Goal: Transaction & Acquisition: Purchase product/service

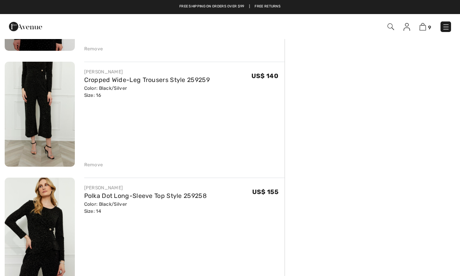
scroll to position [504, 0]
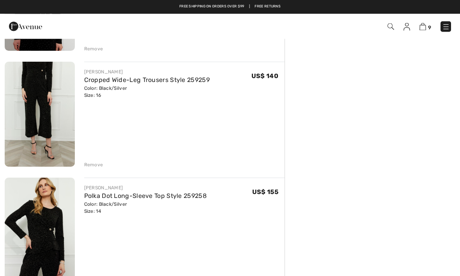
click at [59, 219] on img at bounding box center [40, 230] width 70 height 105
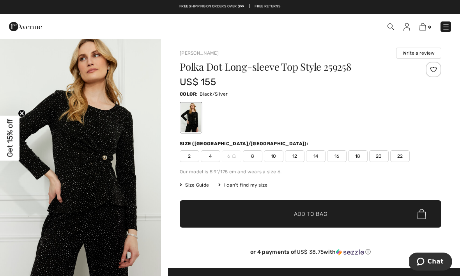
click at [100, 165] on img "1 / 4" at bounding box center [80, 159] width 161 height 242
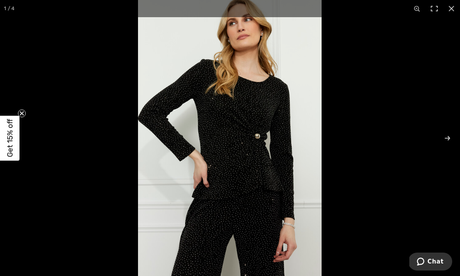
click at [268, 174] on img at bounding box center [230, 138] width 184 height 276
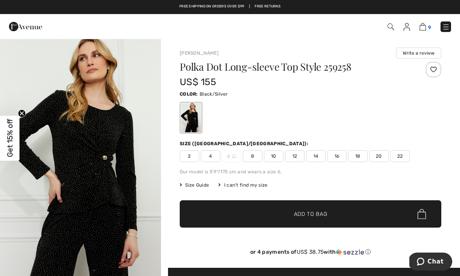
click at [426, 26] on img at bounding box center [423, 26] width 7 height 7
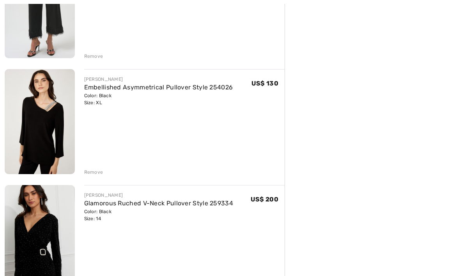
scroll to position [313, 0]
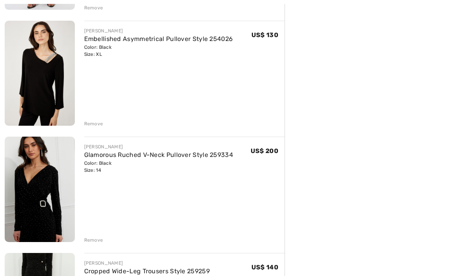
click at [50, 182] on img at bounding box center [40, 189] width 70 height 105
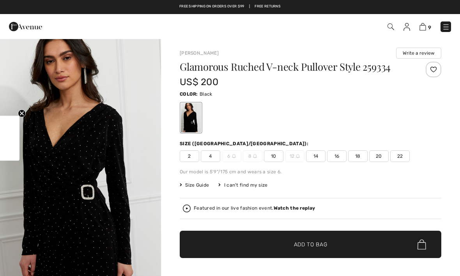
checkbox input "true"
click at [65, 224] on img "1 / 4" at bounding box center [80, 159] width 161 height 242
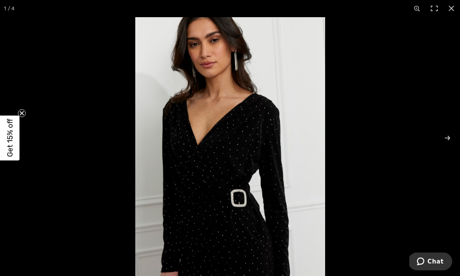
scroll to position [39, 0]
click at [250, 181] on img at bounding box center [230, 159] width 190 height 285
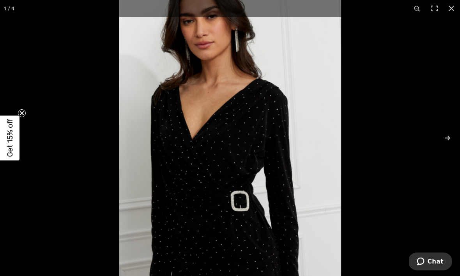
scroll to position [39, 0]
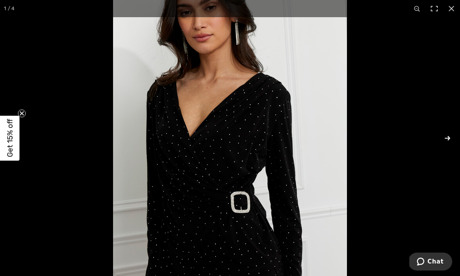
click at [449, 153] on button at bounding box center [442, 138] width 27 height 39
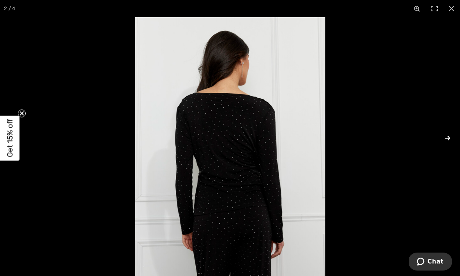
click at [449, 153] on button at bounding box center [442, 138] width 27 height 39
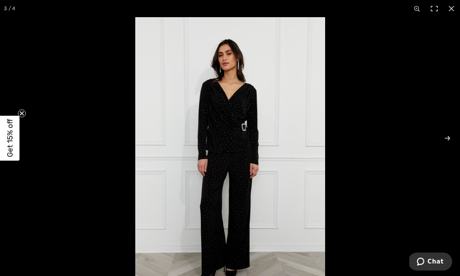
click at [243, 169] on img at bounding box center [230, 159] width 190 height 285
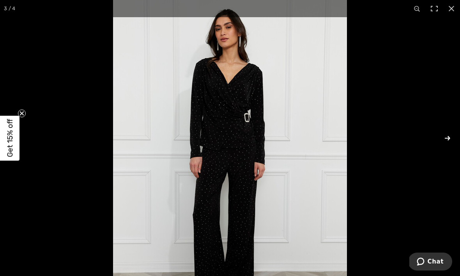
click at [448, 149] on button at bounding box center [442, 138] width 27 height 39
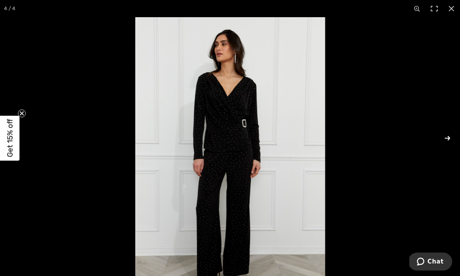
click at [448, 149] on button at bounding box center [442, 138] width 27 height 39
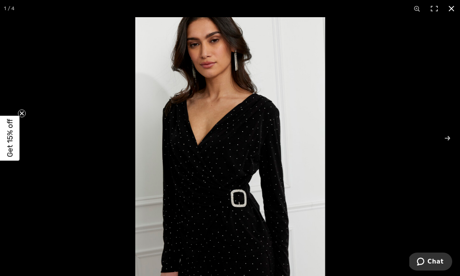
click at [453, 7] on button at bounding box center [451, 8] width 17 height 17
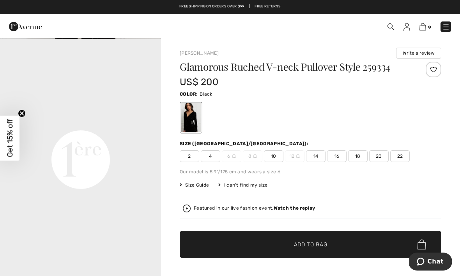
scroll to position [530, 0]
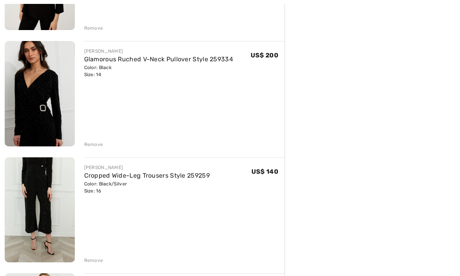
scroll to position [409, 0]
click at [53, 224] on img at bounding box center [40, 209] width 70 height 105
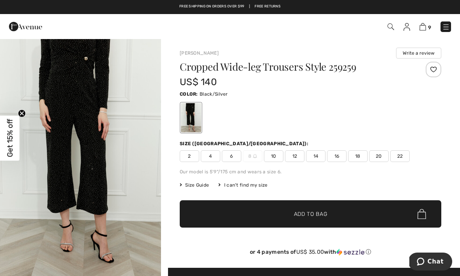
click at [85, 197] on img "1 / 4" at bounding box center [80, 159] width 161 height 242
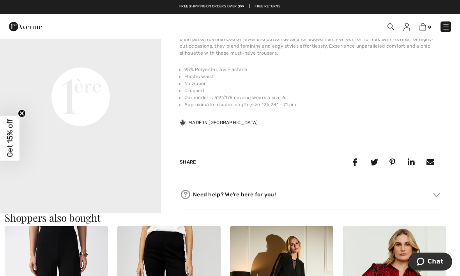
scroll to position [18, 0]
click at [94, 64] on video "Your browser does not support the video tag." at bounding box center [80, 23] width 161 height 81
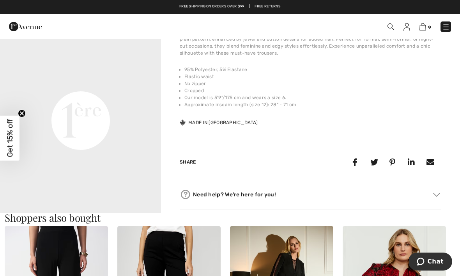
scroll to position [1, 0]
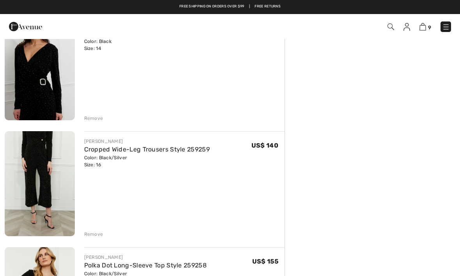
click at [43, 88] on img at bounding box center [40, 67] width 70 height 105
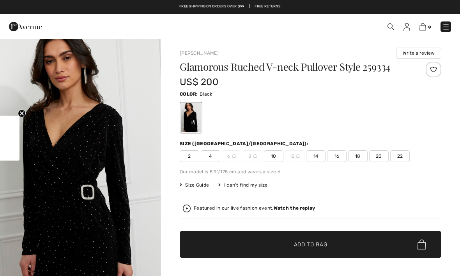
checkbox input "true"
click at [110, 182] on img "1 / 4" at bounding box center [80, 159] width 161 height 242
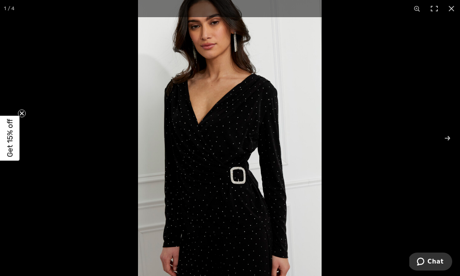
click at [214, 172] on img at bounding box center [230, 138] width 184 height 276
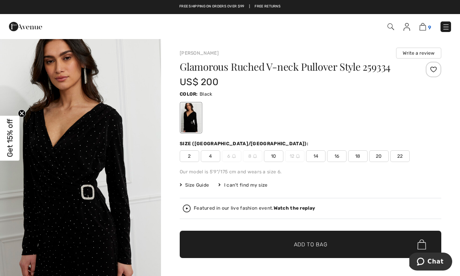
click at [425, 29] on img at bounding box center [423, 26] width 7 height 7
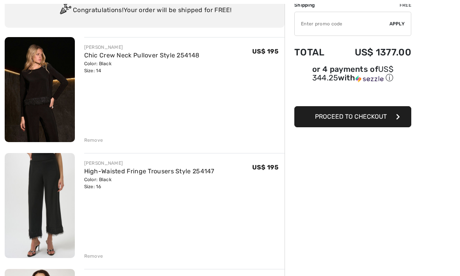
scroll to position [89, 0]
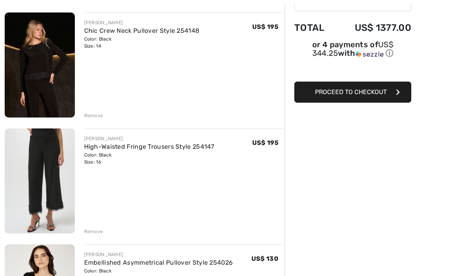
click at [42, 67] on img at bounding box center [40, 65] width 70 height 105
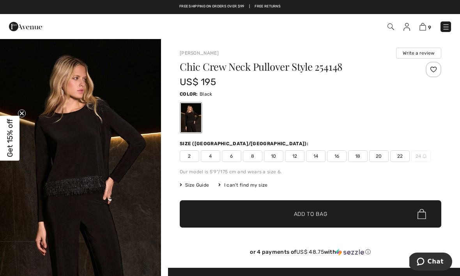
click at [199, 186] on span "Size Guide" at bounding box center [194, 184] width 29 height 7
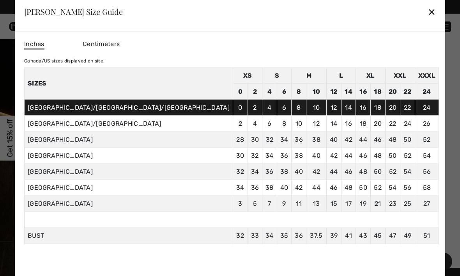
click at [428, 13] on div "✕" at bounding box center [432, 12] width 8 height 16
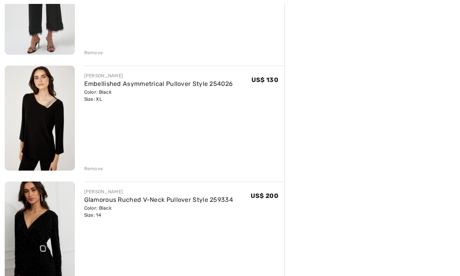
scroll to position [277, 0]
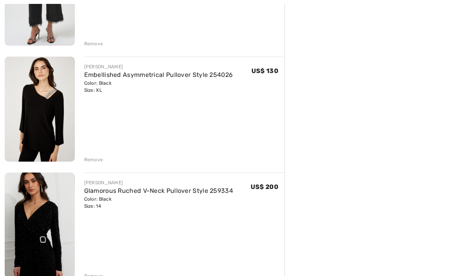
click at [117, 105] on div "FRANK LYMAN Embellished Asymmetrical Pullover Style 254026 Color: Black Size: X…" at bounding box center [184, 110] width 201 height 106
click at [163, 77] on link "Embellished Asymmetrical Pullover Style 254026" at bounding box center [158, 74] width 149 height 7
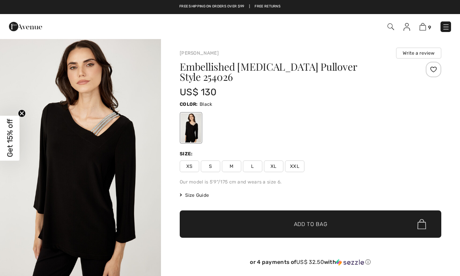
checkbox input "true"
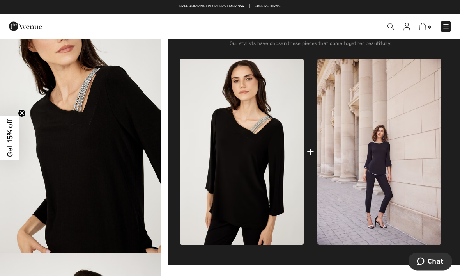
scroll to position [201, 0]
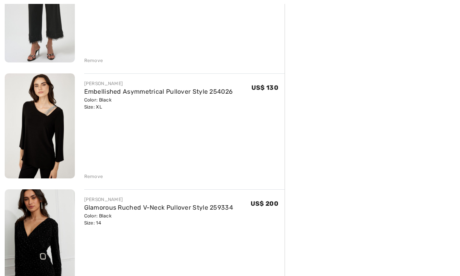
scroll to position [301, 0]
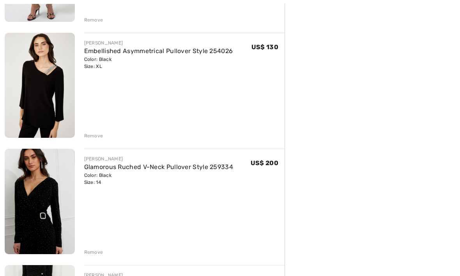
click at [51, 230] on img at bounding box center [40, 201] width 70 height 105
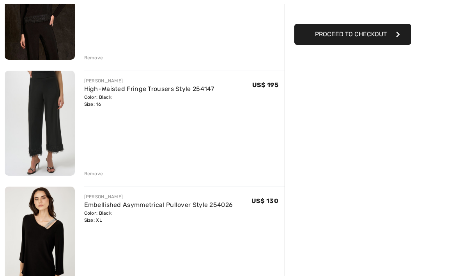
scroll to position [187, 0]
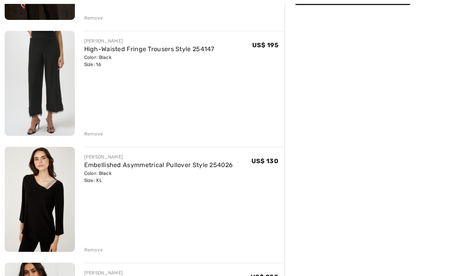
click at [209, 178] on div "Color: Black Size: XL" at bounding box center [158, 177] width 149 height 14
click at [212, 165] on link "Embellished Asymmetrical Pullover Style 254026" at bounding box center [158, 164] width 149 height 7
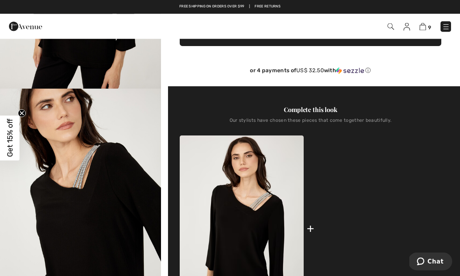
scroll to position [194, 0]
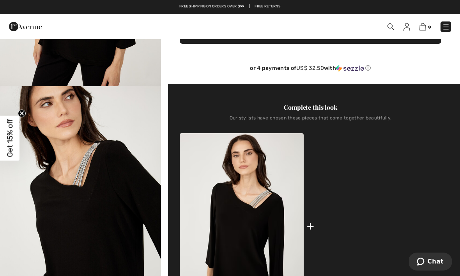
click at [380, 216] on img at bounding box center [380, 226] width 124 height 186
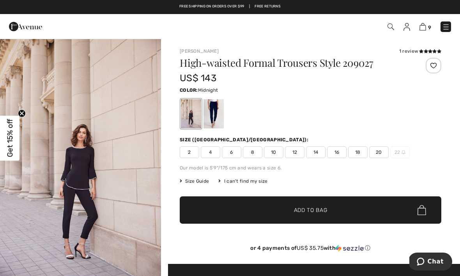
click at [214, 115] on div at bounding box center [214, 113] width 20 height 29
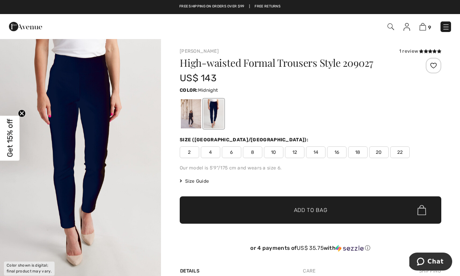
click at [103, 100] on img "1 / 1" at bounding box center [80, 159] width 161 height 242
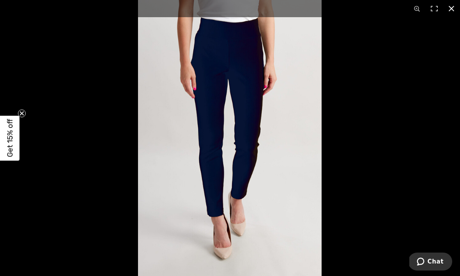
click at [453, 9] on button at bounding box center [451, 8] width 17 height 17
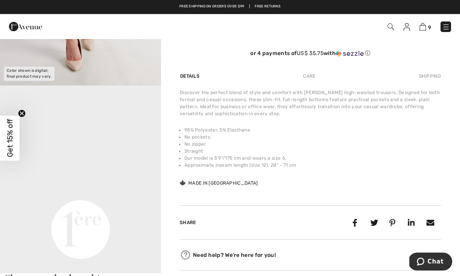
scroll to position [194, 0]
click at [115, 190] on video "Your browser does not support the video tag." at bounding box center [80, 149] width 161 height 81
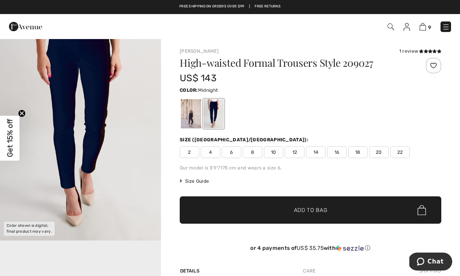
scroll to position [0, 0]
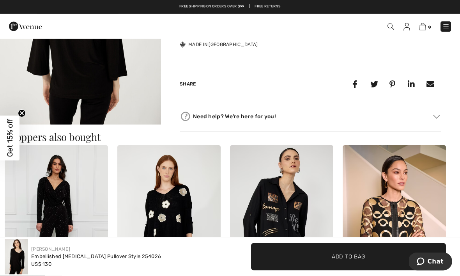
scroll to position [634, 0]
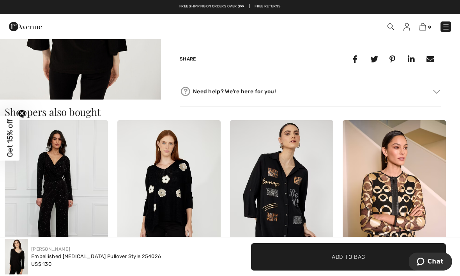
click at [65, 197] on img at bounding box center [56, 197] width 103 height 155
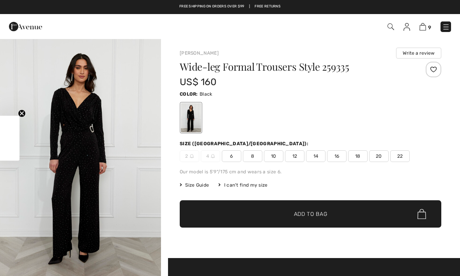
checkbox input "true"
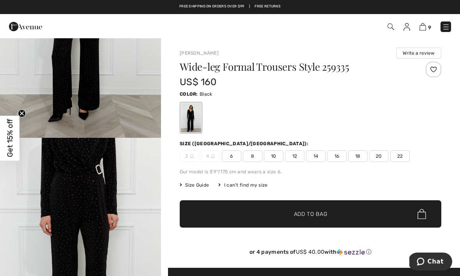
scroll to position [165, 0]
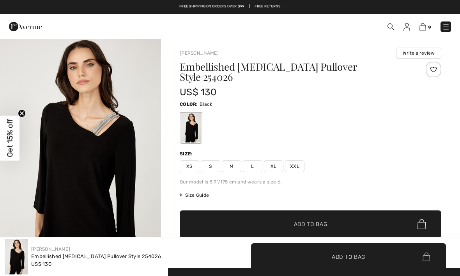
checkbox input "true"
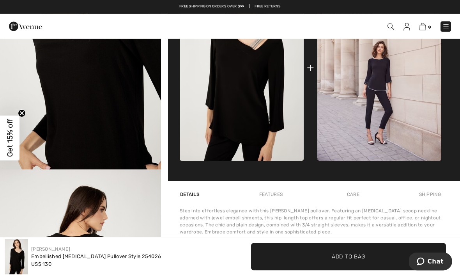
scroll to position [352, 0]
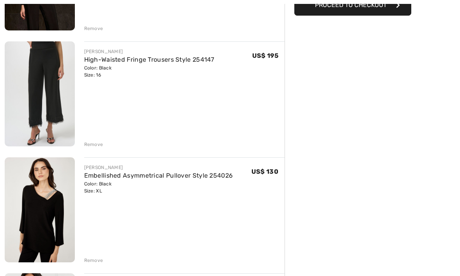
scroll to position [179, 0]
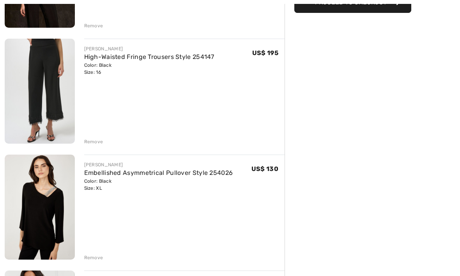
click at [89, 258] on div "Remove" at bounding box center [93, 257] width 19 height 7
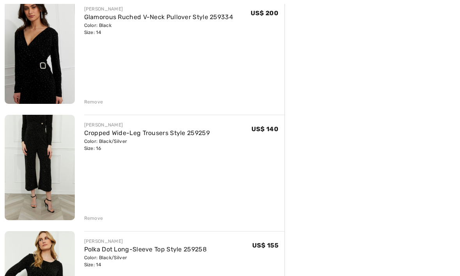
scroll to position [345, 0]
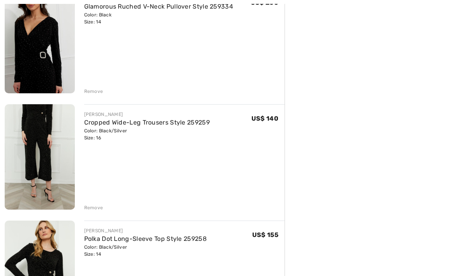
click at [56, 181] on img at bounding box center [40, 157] width 70 height 105
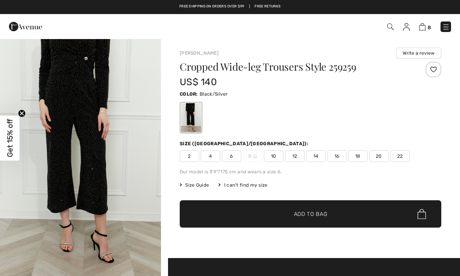
checkbox input "true"
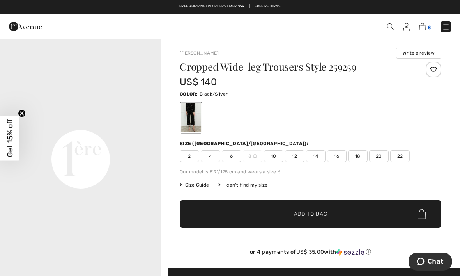
click at [424, 30] on img at bounding box center [422, 26] width 7 height 7
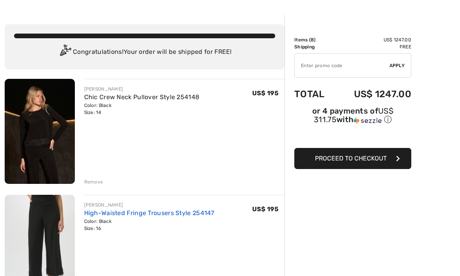
scroll to position [23, 0]
click at [121, 214] on link "High-Waisted Fringe Trousers Style 254147" at bounding box center [149, 212] width 130 height 7
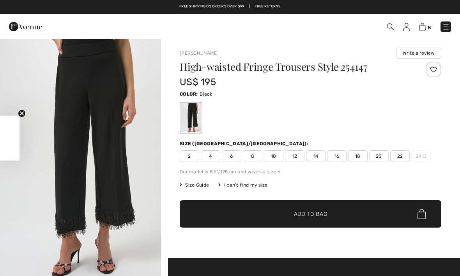
checkbox input "true"
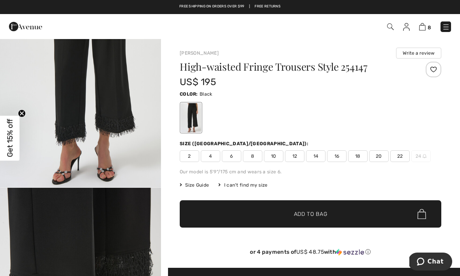
scroll to position [92, 0]
